Goal: Information Seeking & Learning: Find contact information

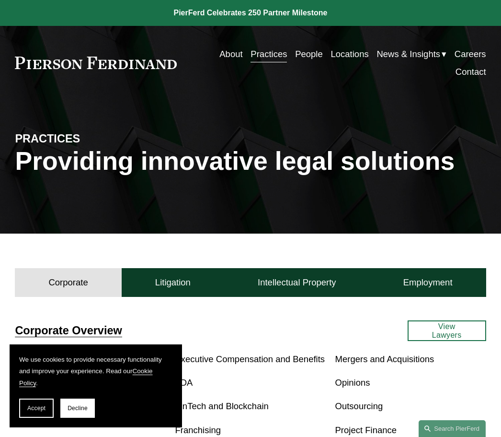
scroll to position [4, 0]
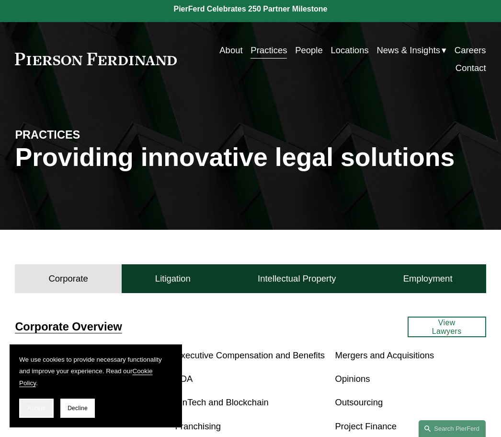
click at [43, 411] on span "Accept" at bounding box center [36, 408] width 18 height 7
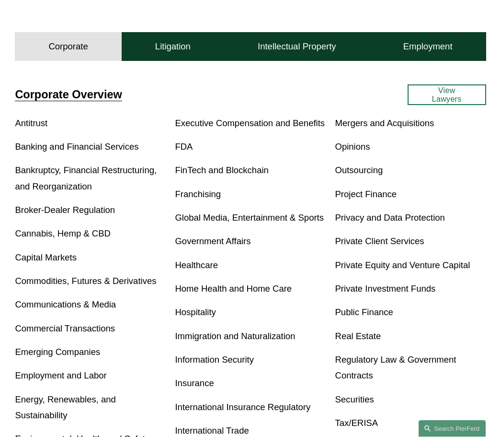
scroll to position [236, 0]
click at [256, 338] on link "Immigration and Naturalization" at bounding box center [235, 336] width 120 height 10
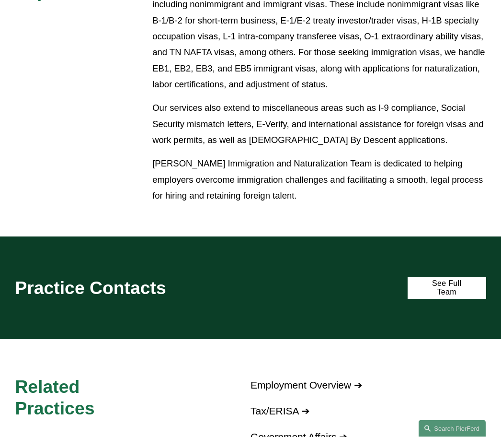
scroll to position [482, 0]
click at [447, 280] on link "See Full Team" at bounding box center [447, 288] width 79 height 22
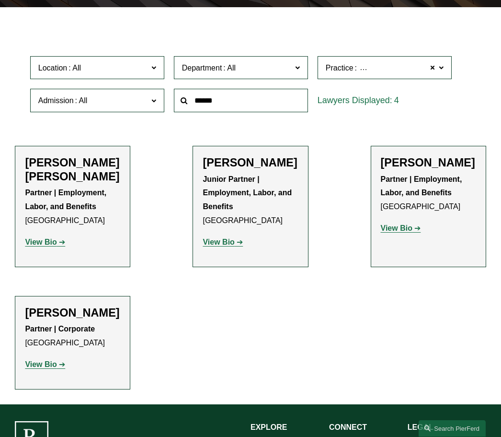
scroll to position [248, 0]
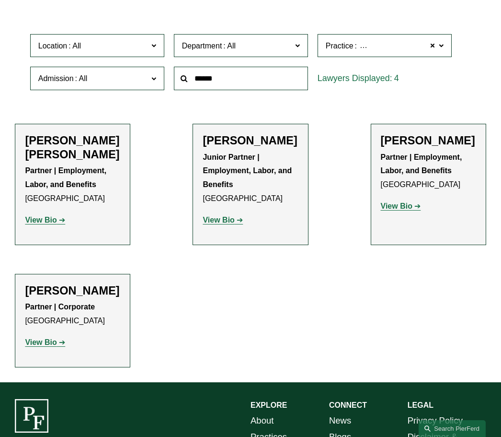
click at [43, 224] on strong "View Bio" at bounding box center [41, 220] width 32 height 8
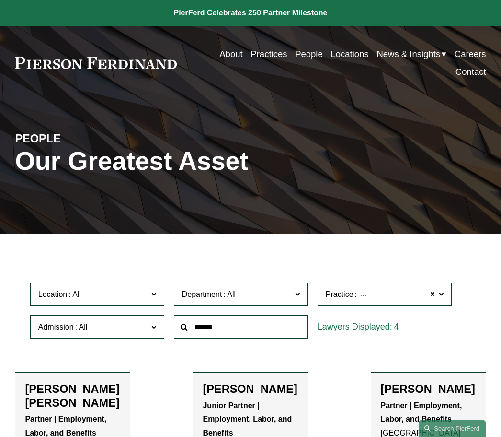
scroll to position [280, 0]
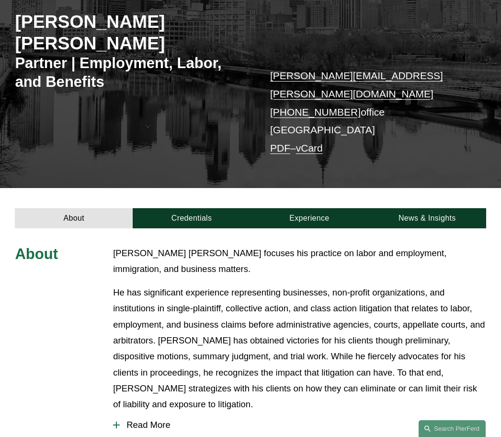
scroll to position [141, 0]
